Goal: Find specific page/section: Find specific page/section

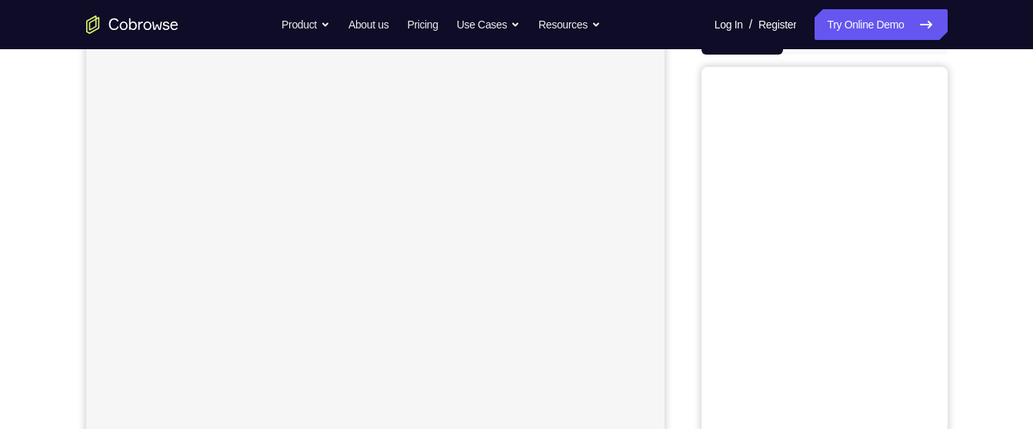
scroll to position [104, 0]
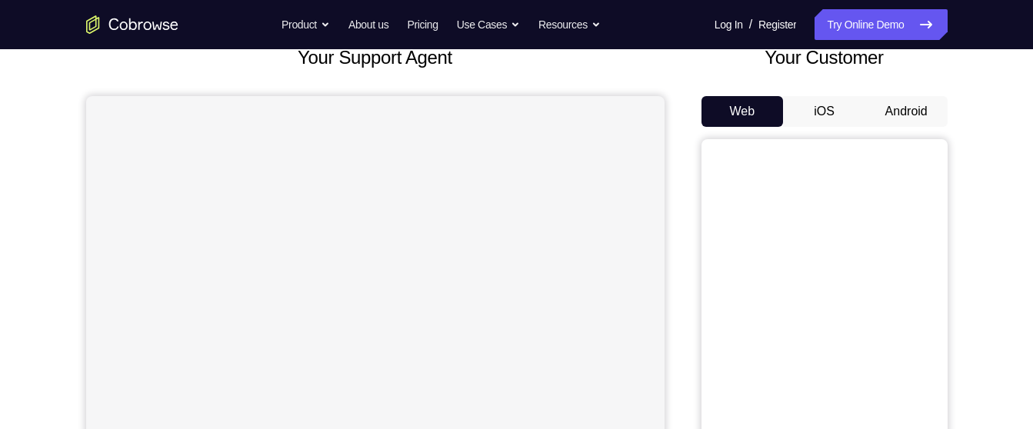
click at [925, 106] on button "Android" at bounding box center [907, 111] width 82 height 31
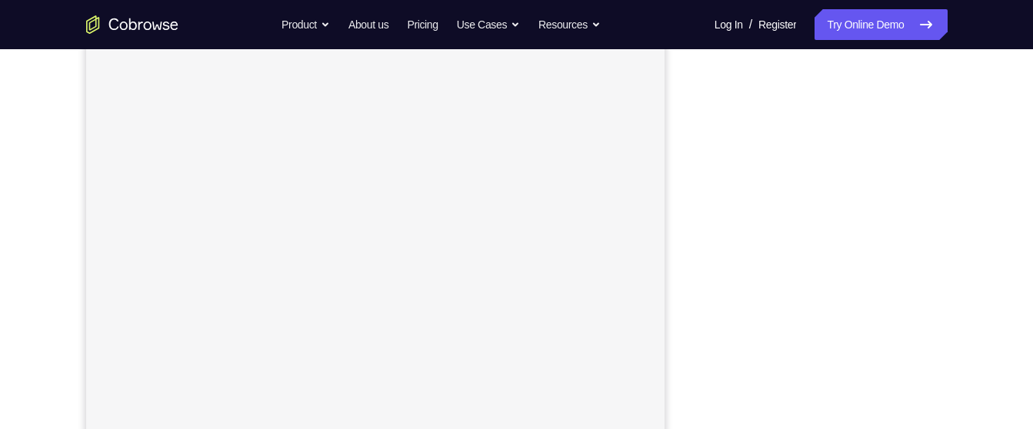
scroll to position [245, 0]
